Goal: Transaction & Acquisition: Book appointment/travel/reservation

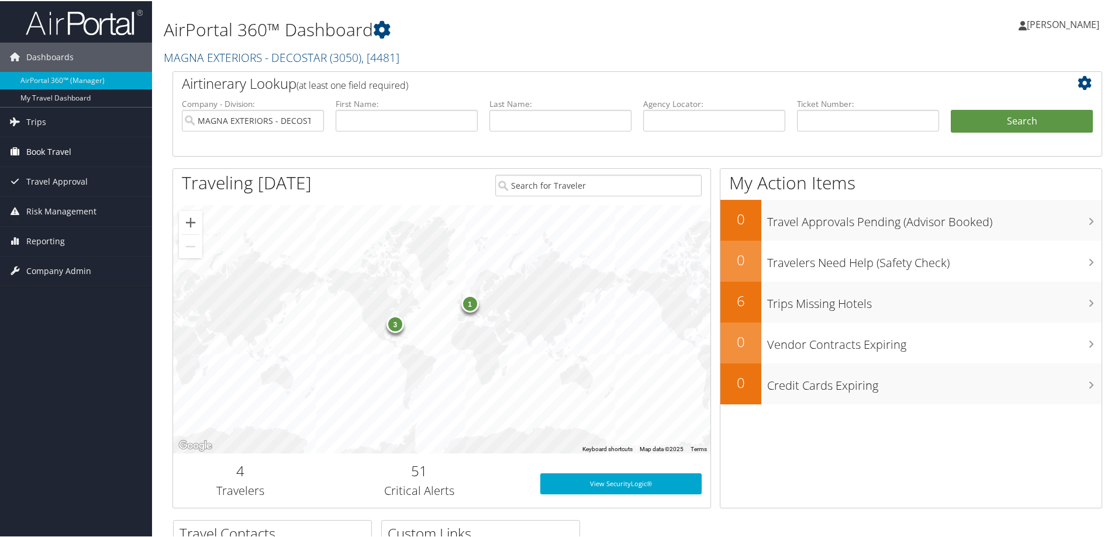
click at [52, 142] on span "Book Travel" at bounding box center [48, 150] width 45 height 29
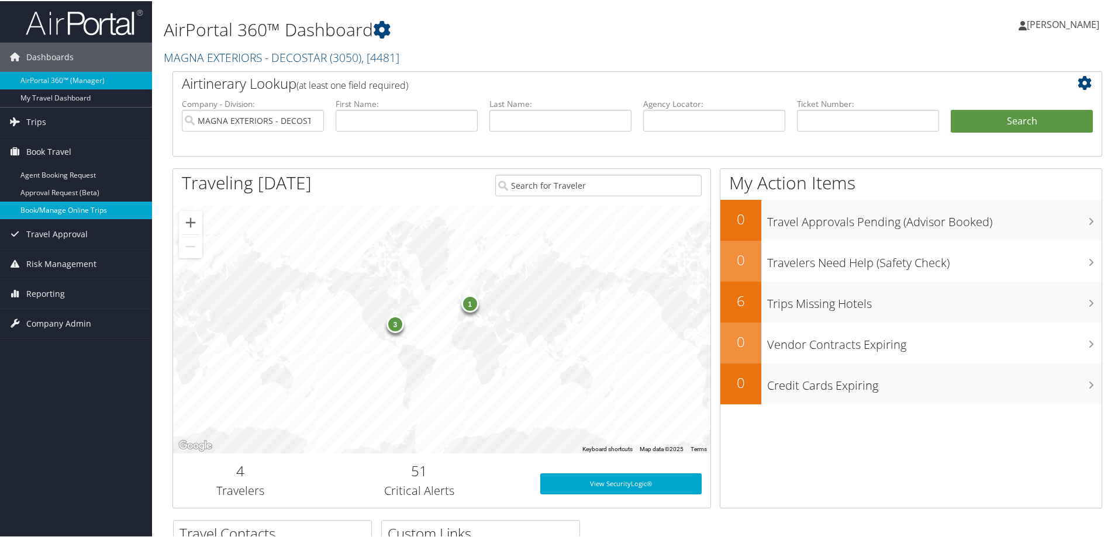
click at [43, 213] on link "Book/Manage Online Trips" at bounding box center [76, 209] width 152 height 18
